Goal: Subscribe to service/newsletter

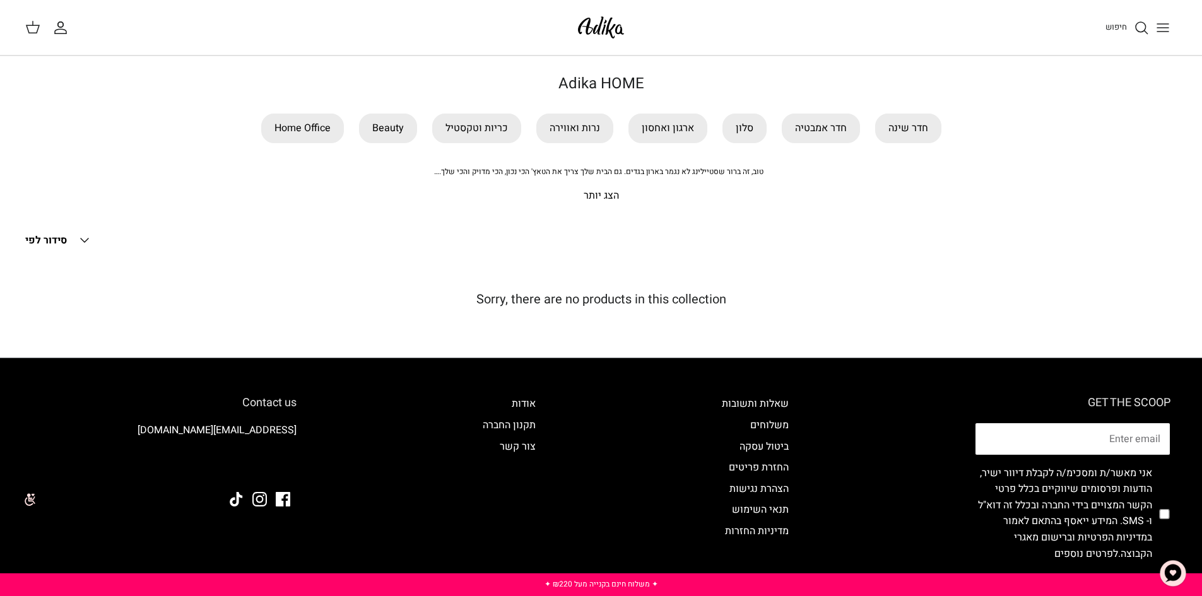
click at [1090, 438] on input "Email" at bounding box center [1073, 439] width 196 height 33
type input "[PERSON_NAME][EMAIL_ADDRESS][DOMAIN_NAME]"
click at [1167, 512] on input "checkbox" at bounding box center [1164, 514] width 10 height 116
checkbox input "true"
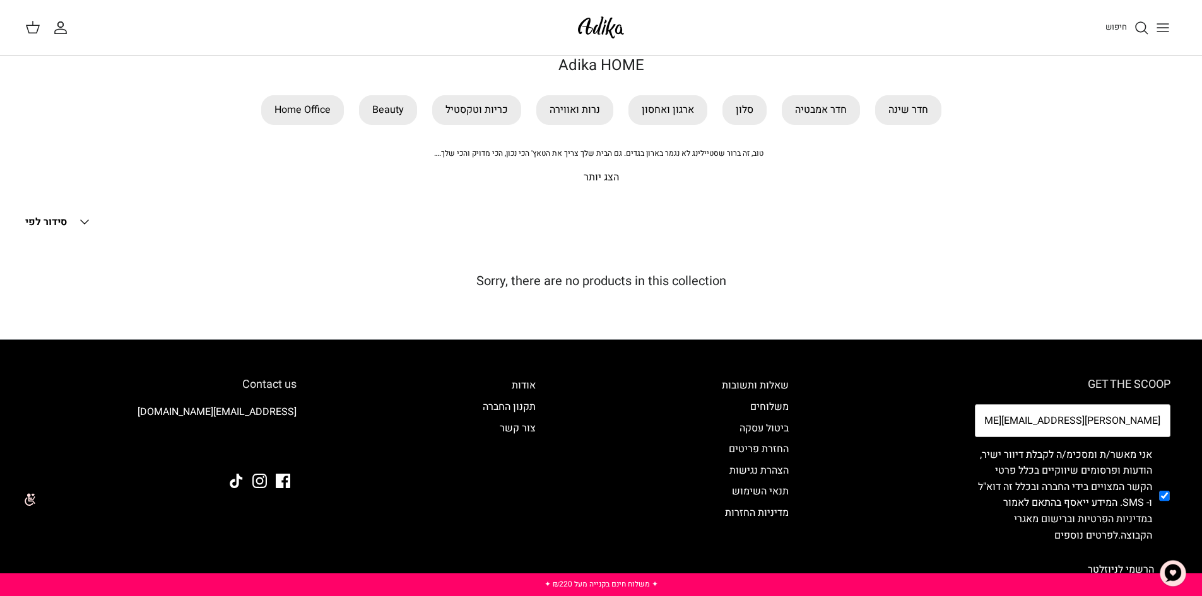
scroll to position [80, 0]
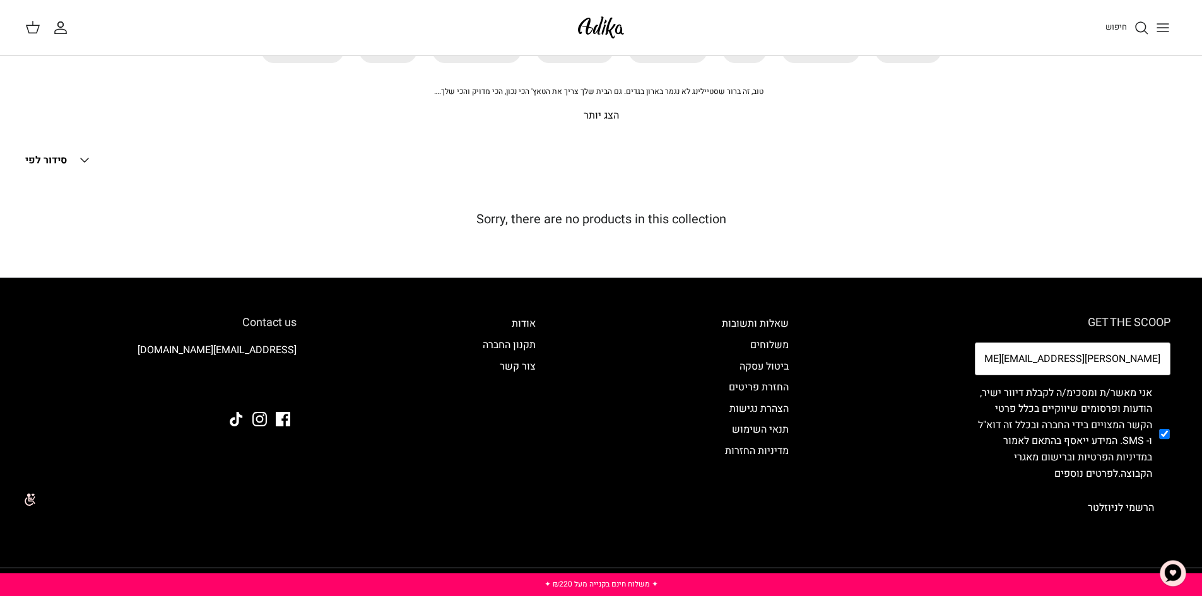
click at [1133, 501] on button "הרשמי לניוזלטר" at bounding box center [1120, 508] width 99 height 32
